Goal: Information Seeking & Learning: Learn about a topic

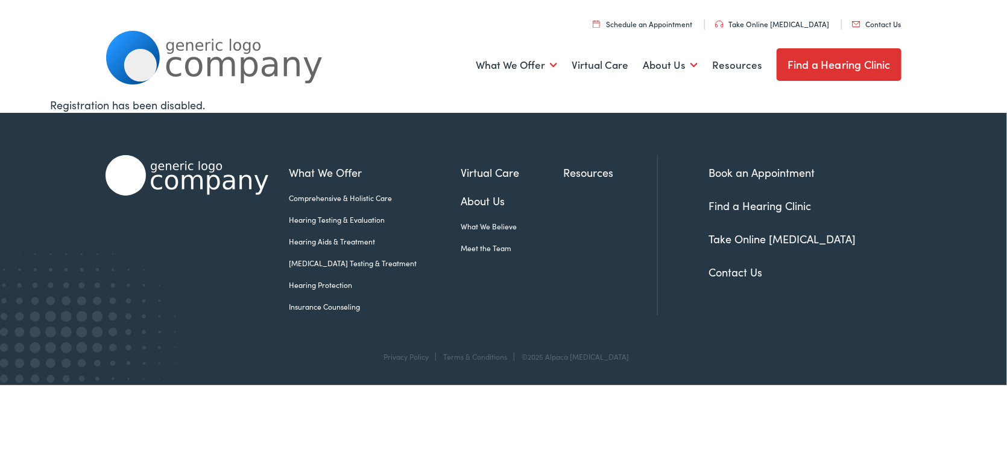
click at [338, 304] on link "Insurance Counseling" at bounding box center [375, 306] width 172 height 11
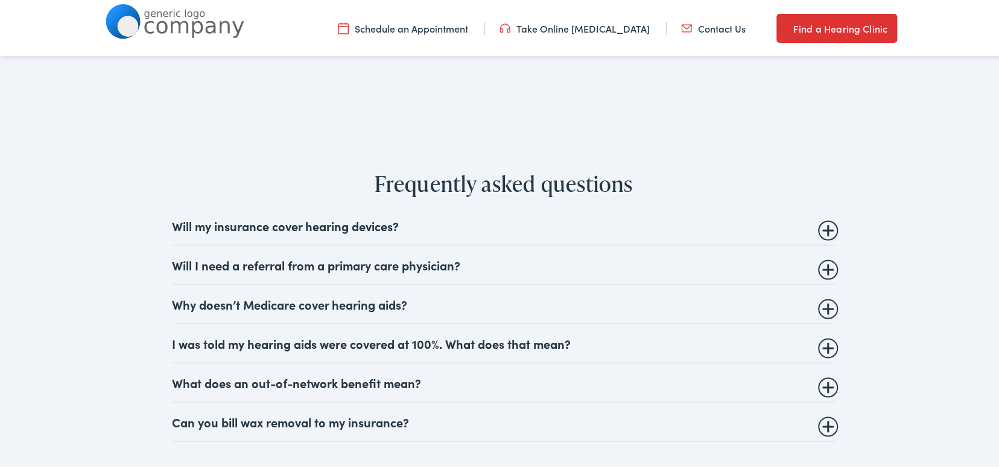
scroll to position [1327, 0]
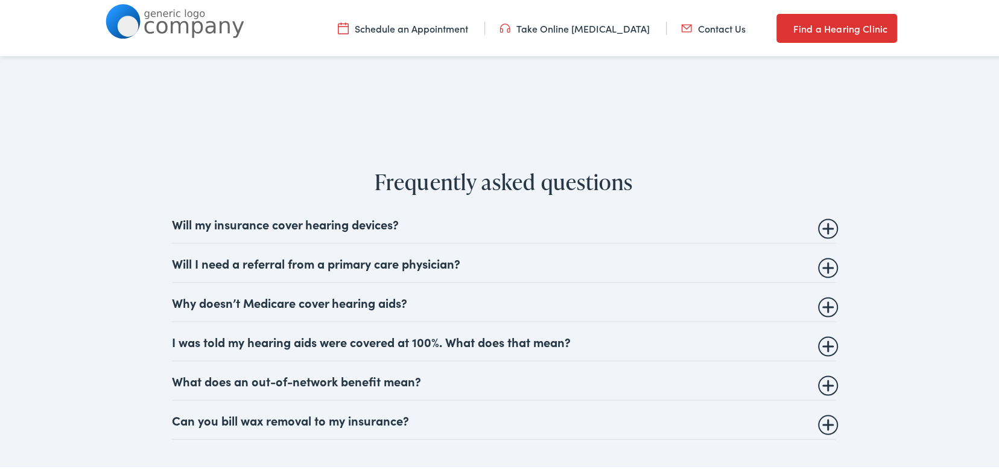
click at [828, 302] on summary "Why doesn’t Medicare cover hearing aids?" at bounding box center [503, 299] width 663 height 14
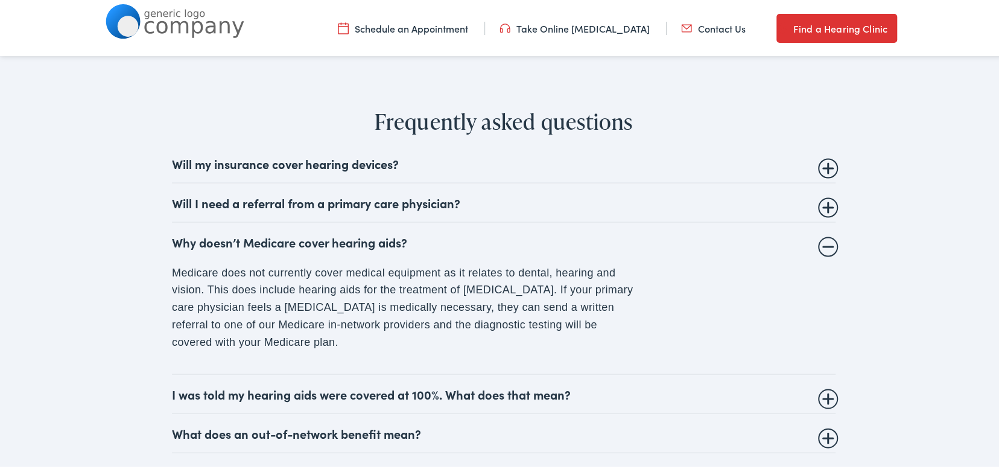
scroll to position [1447, 0]
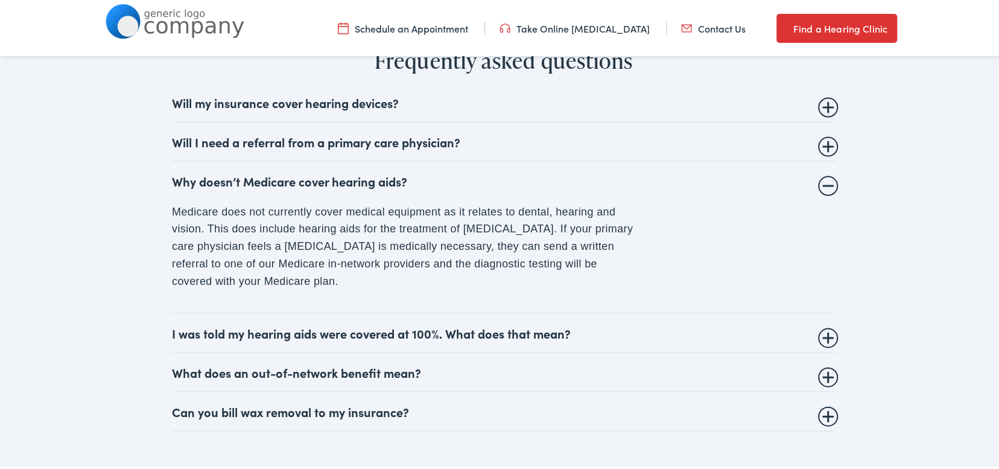
click at [829, 335] on summary "I was told my hearing aids were covered at 100%. What does that mean?" at bounding box center [503, 331] width 663 height 14
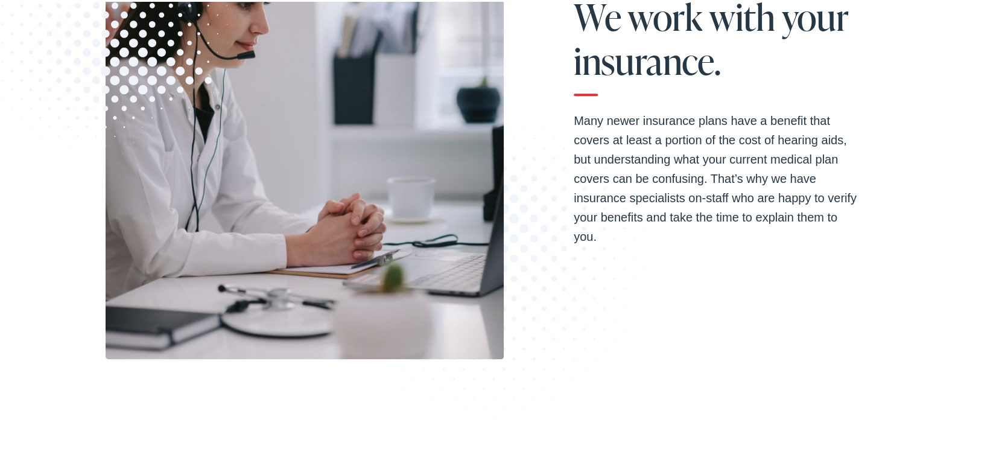
scroll to position [0, 0]
